Goal: Check status: Verify the current state of an ongoing process or item

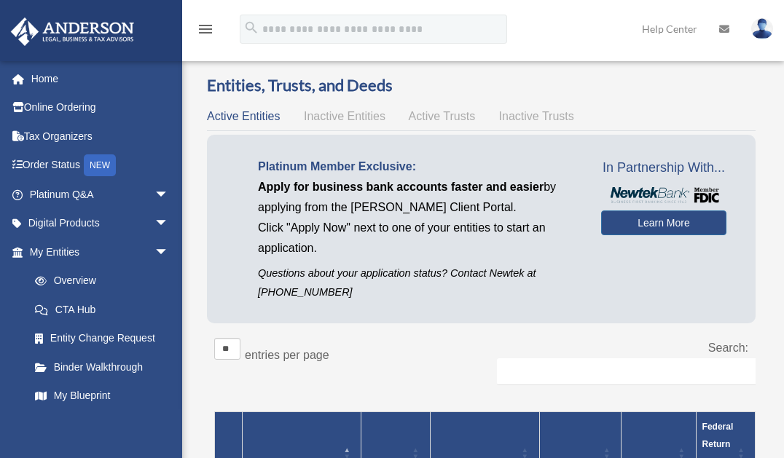
click at [69, 246] on link "My Entities arrow_drop_down" at bounding box center [96, 252] width 173 height 29
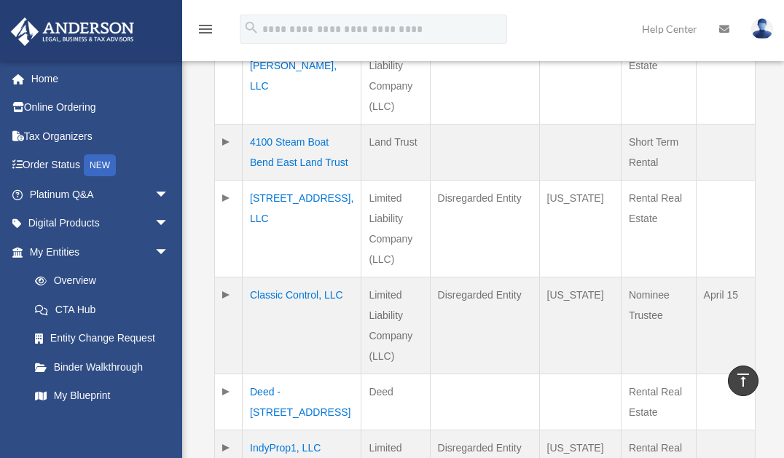
scroll to position [525, 0]
click at [276, 226] on td "[STREET_ADDRESS], LLC" at bounding box center [302, 228] width 119 height 97
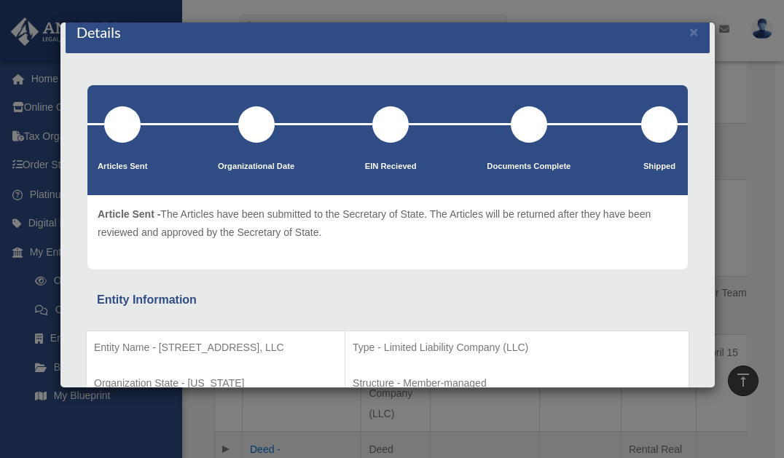
scroll to position [0, 0]
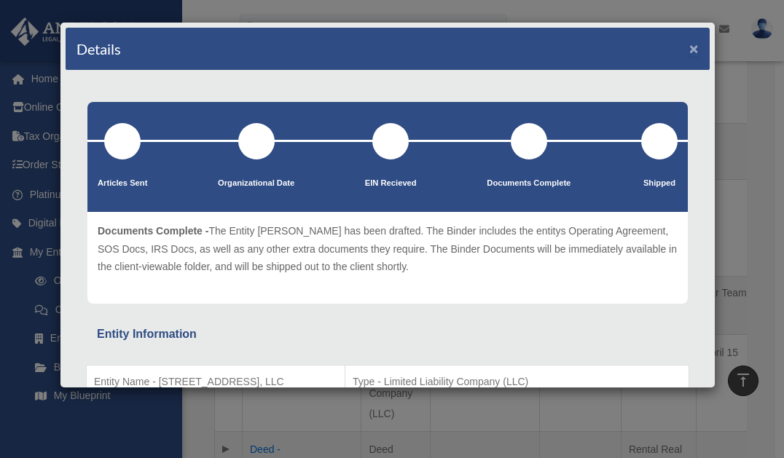
click at [689, 47] on button "×" at bounding box center [693, 48] width 9 height 15
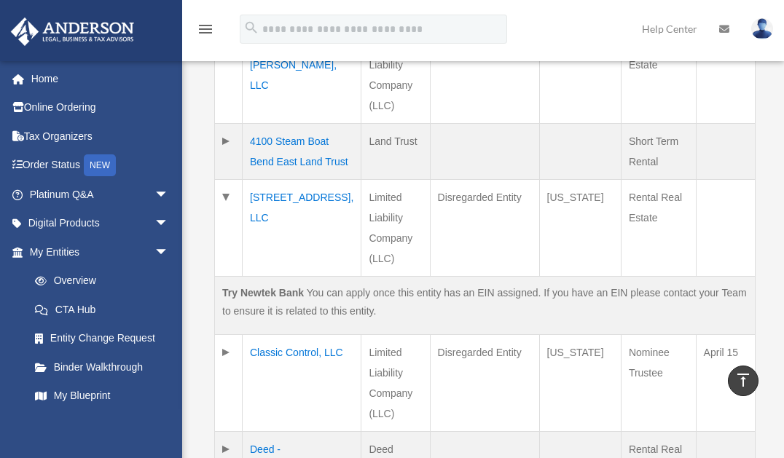
click at [273, 231] on td "[STREET_ADDRESS], LLC" at bounding box center [302, 228] width 119 height 97
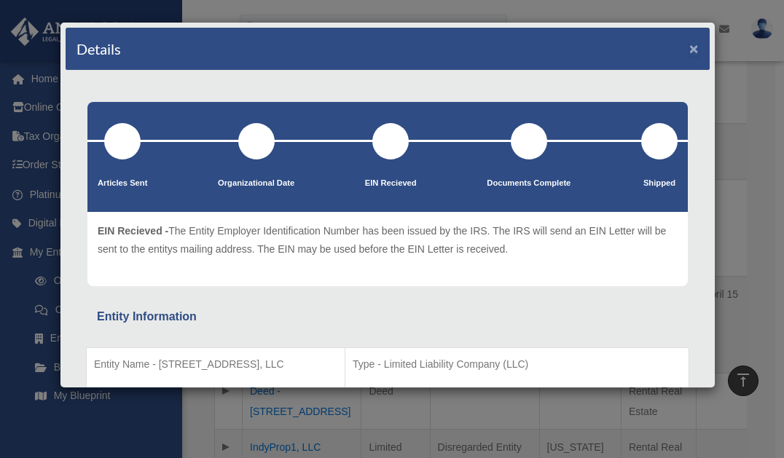
click at [689, 45] on button "×" at bounding box center [693, 48] width 9 height 15
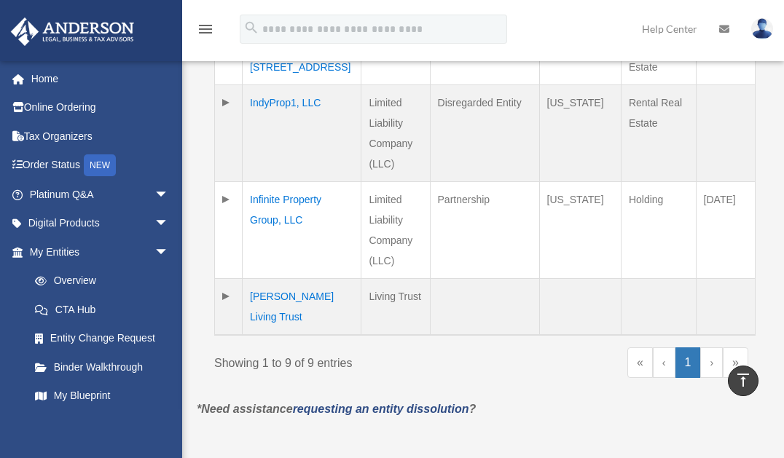
scroll to position [874, 0]
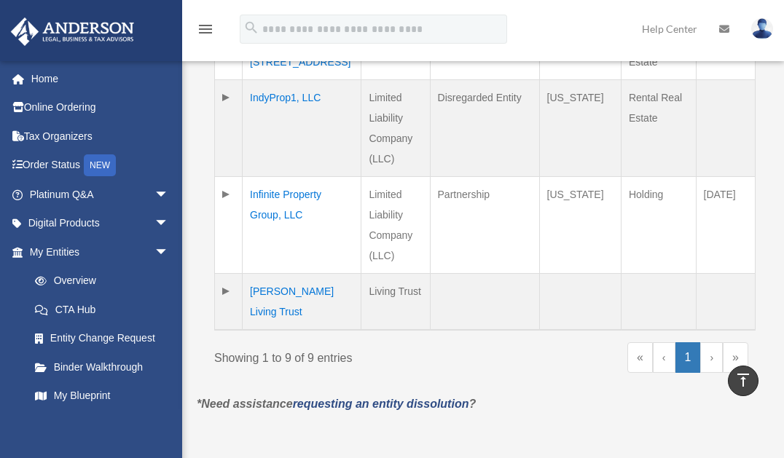
click at [284, 265] on td "Infinite Property Group, LLC" at bounding box center [302, 225] width 119 height 97
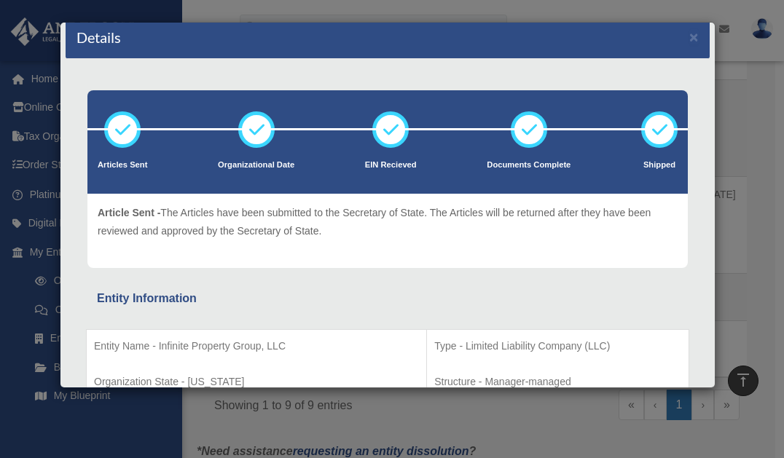
scroll to position [0, 0]
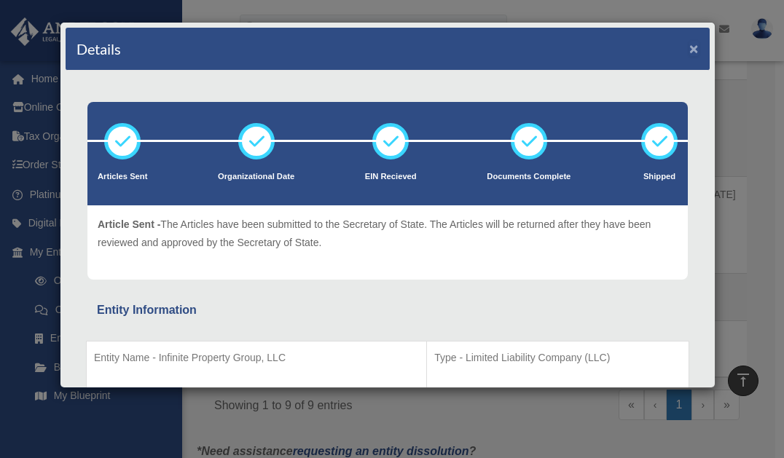
click at [689, 44] on button "×" at bounding box center [693, 48] width 9 height 15
